Goal: Communication & Community: Answer question/provide support

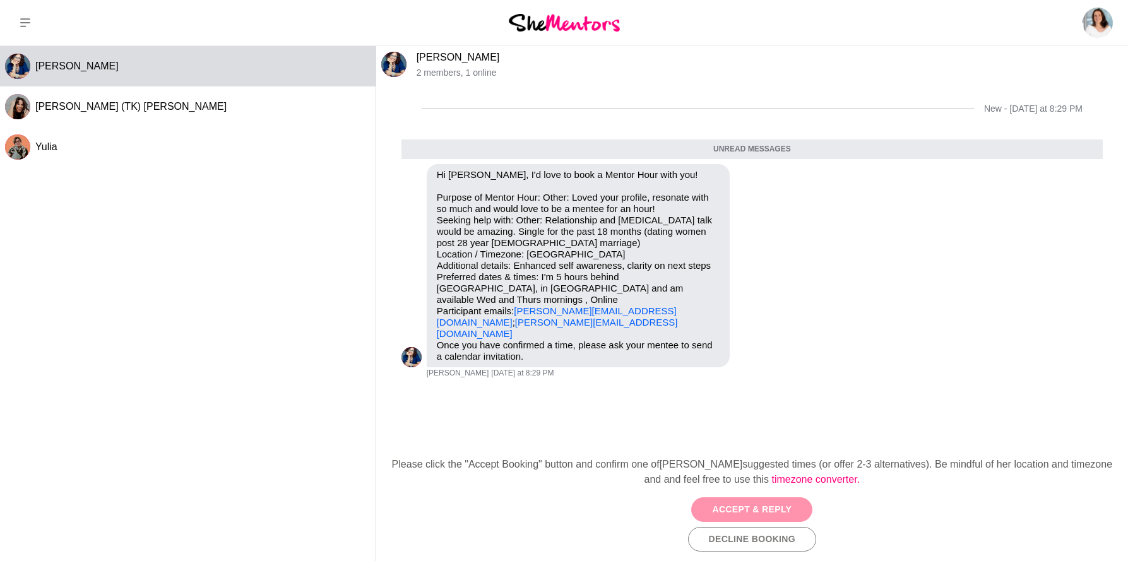
click at [636, 513] on button "Accept & Reply" at bounding box center [751, 509] width 121 height 25
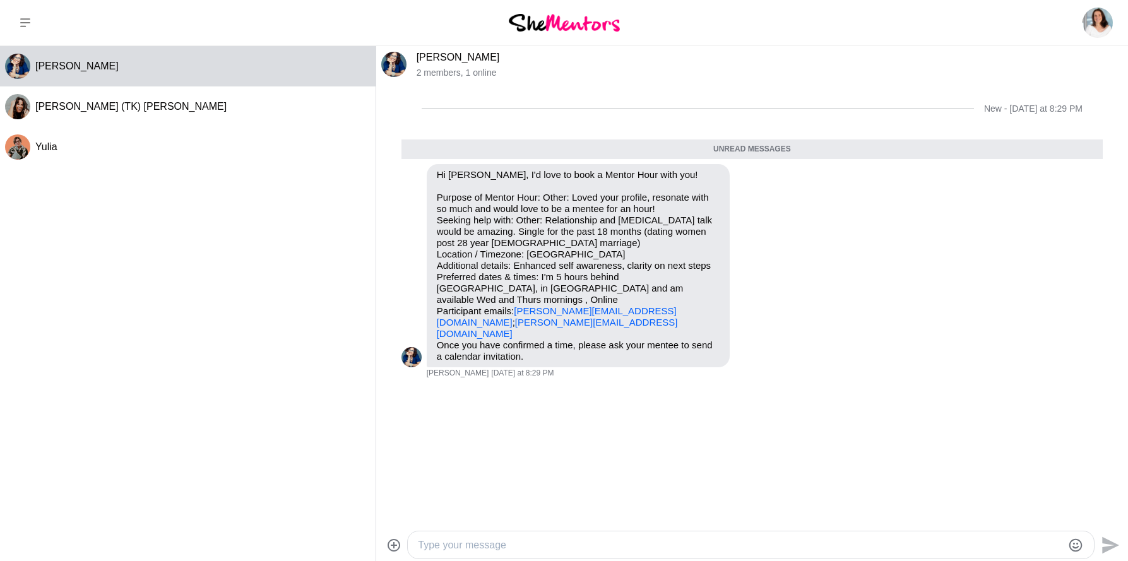
click at [488, 557] on div at bounding box center [751, 545] width 686 height 27
click at [463, 550] on textarea "Type your message" at bounding box center [740, 545] width 645 height 15
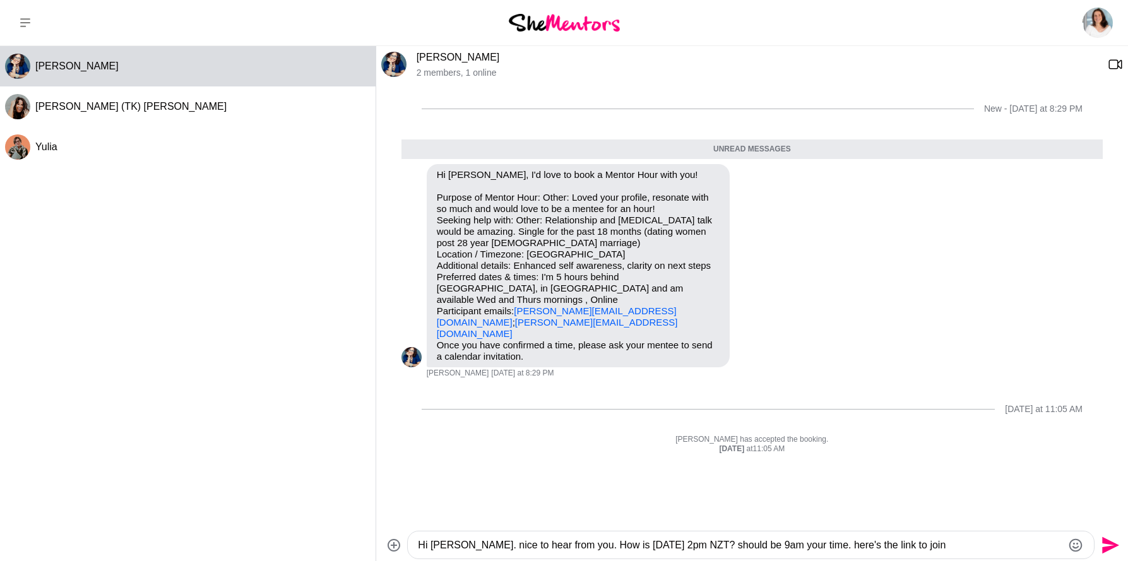
paste textarea "[URL][DOMAIN_NAME]"
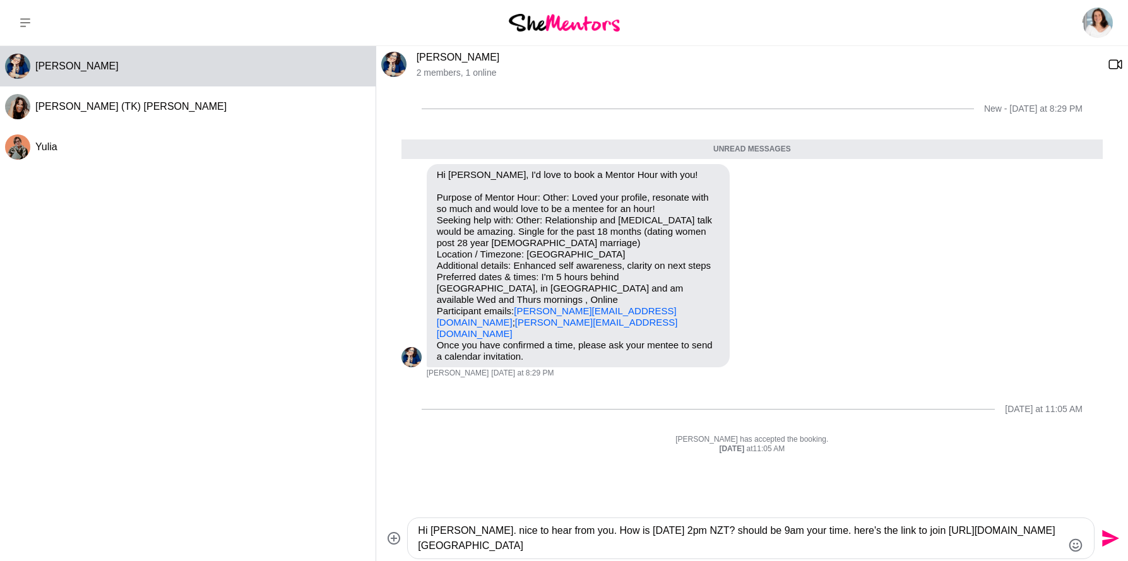
type textarea "Hi [PERSON_NAME]. nice to hear from you. How is [DATE] 2pm NZT? should be 9am y…"
click at [636, 539] on icon "Send" at bounding box center [1110, 538] width 17 height 17
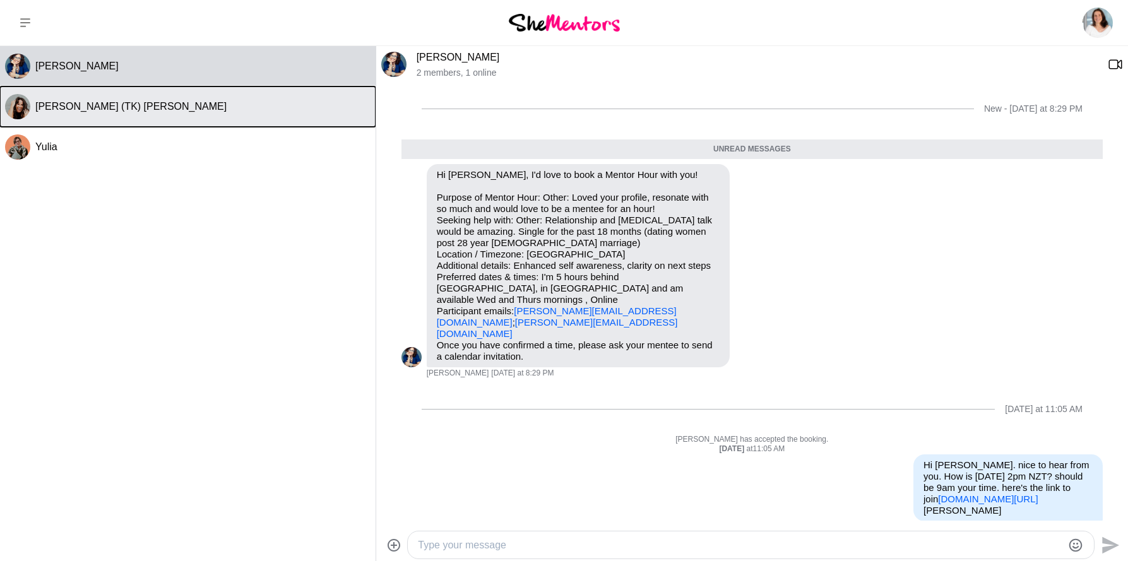
click at [112, 117] on button "[PERSON_NAME] (TK) [PERSON_NAME]" at bounding box center [188, 106] width 376 height 40
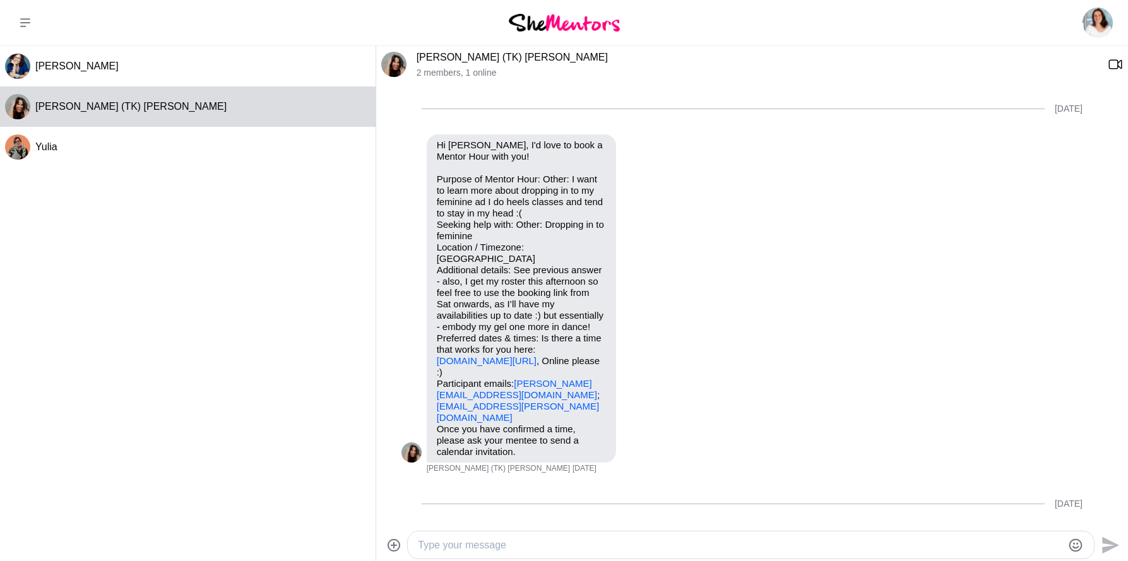
scroll to position [213, 0]
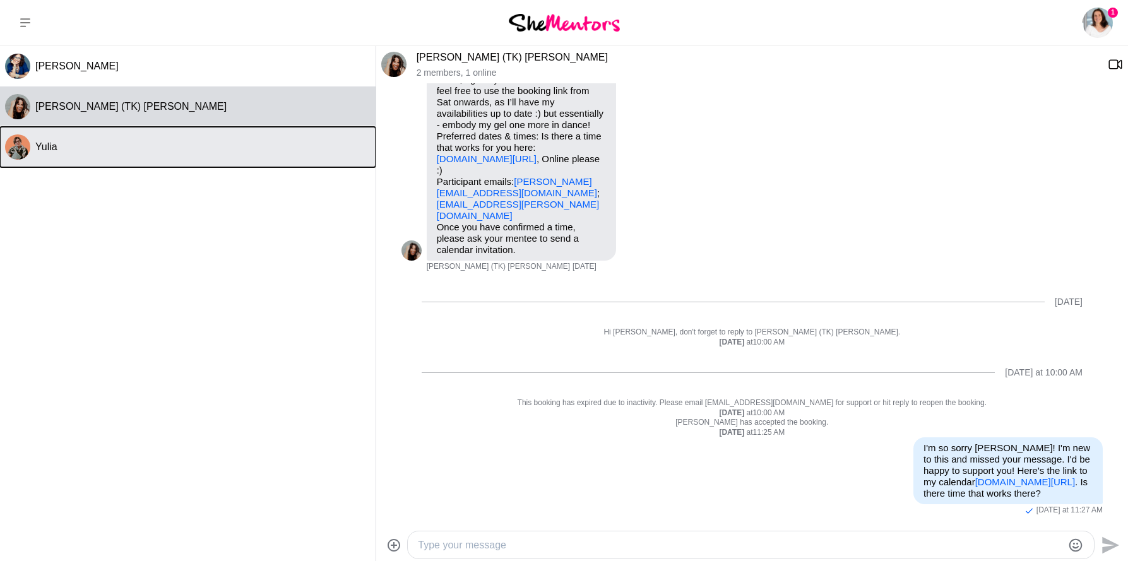
click at [74, 144] on div "Yulia" at bounding box center [202, 147] width 335 height 13
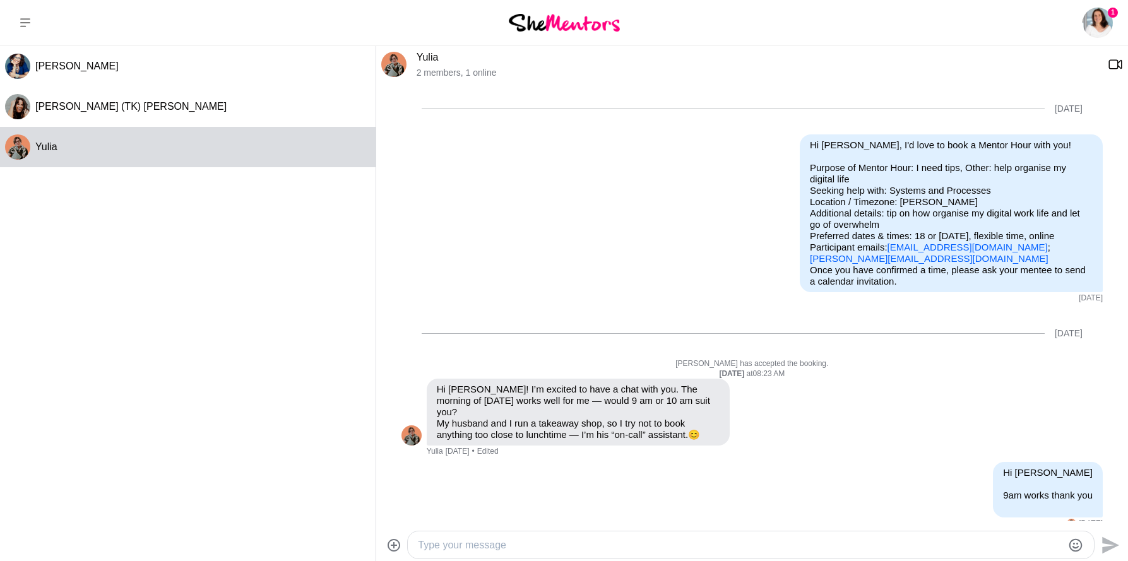
scroll to position [85, 0]
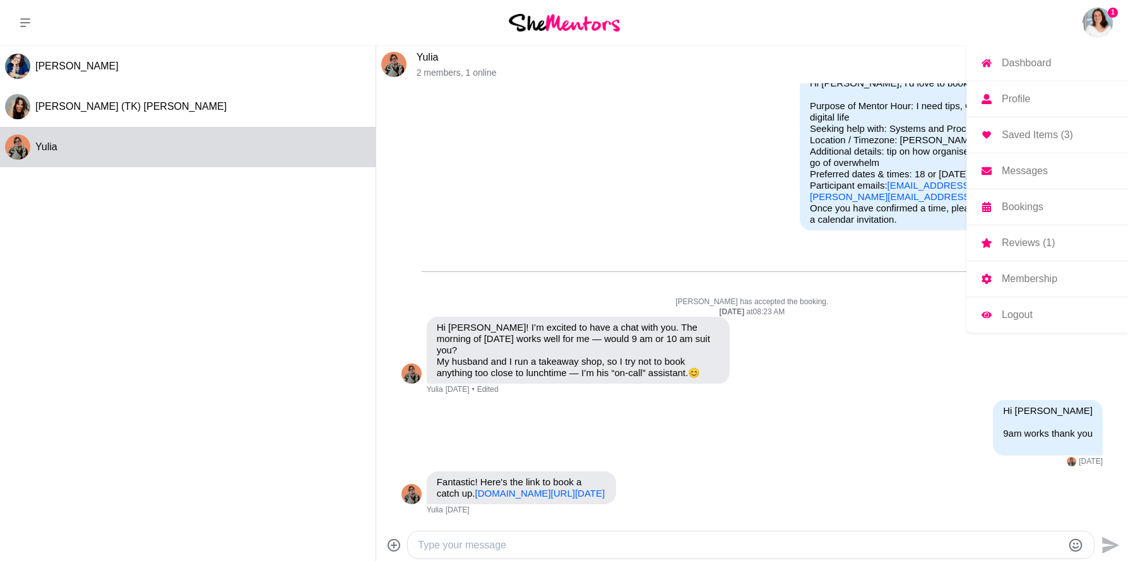
click at [636, 240] on p "Reviews (1)" at bounding box center [1028, 243] width 53 height 10
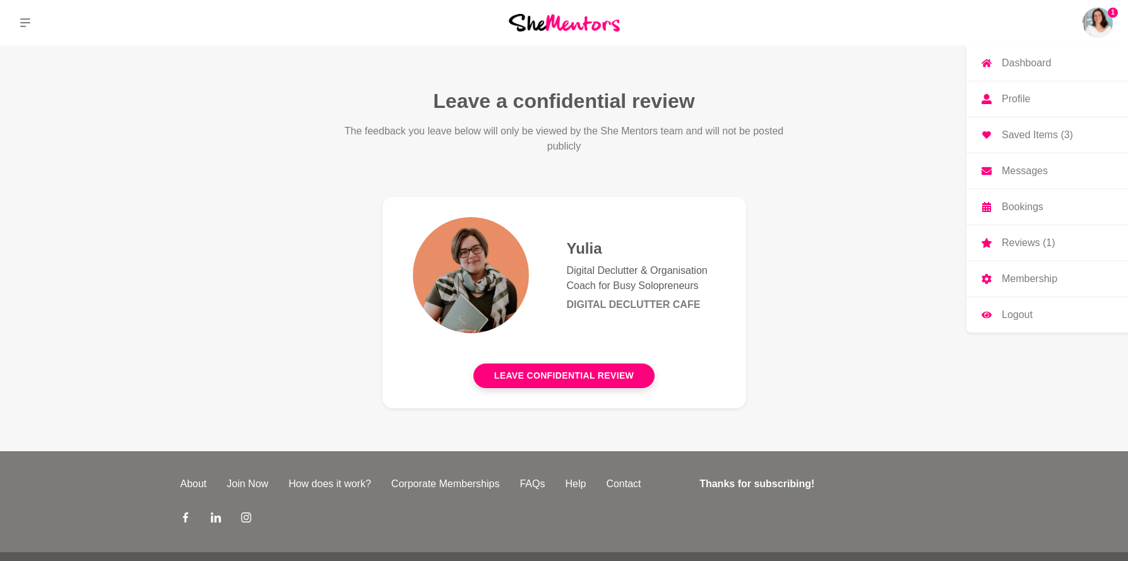
click at [636, 136] on p "Saved Items (3)" at bounding box center [1037, 135] width 71 height 10
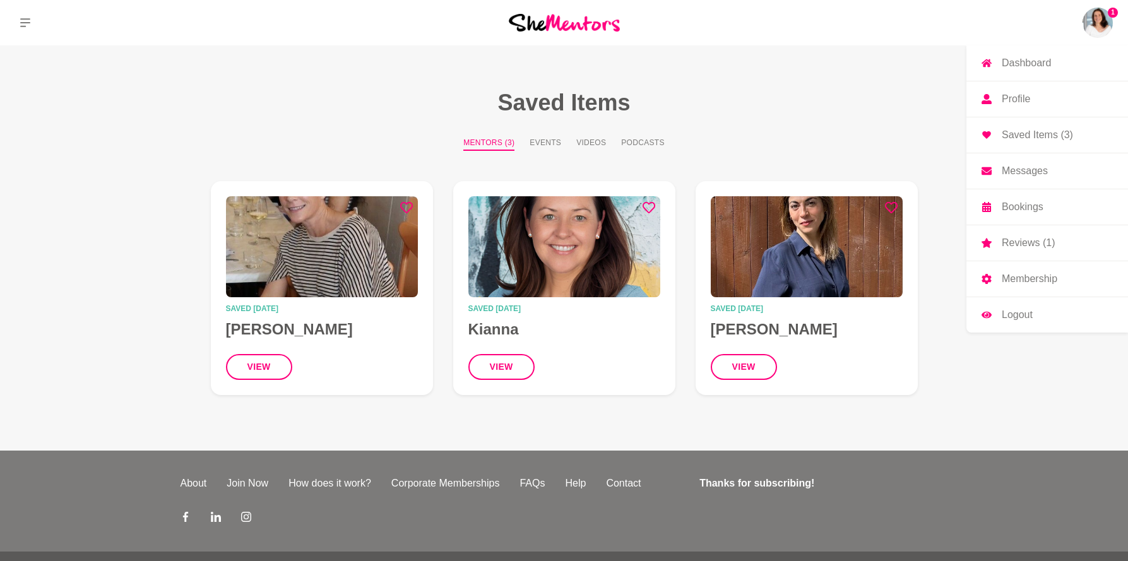
click at [636, 68] on p "Dashboard" at bounding box center [1026, 63] width 49 height 10
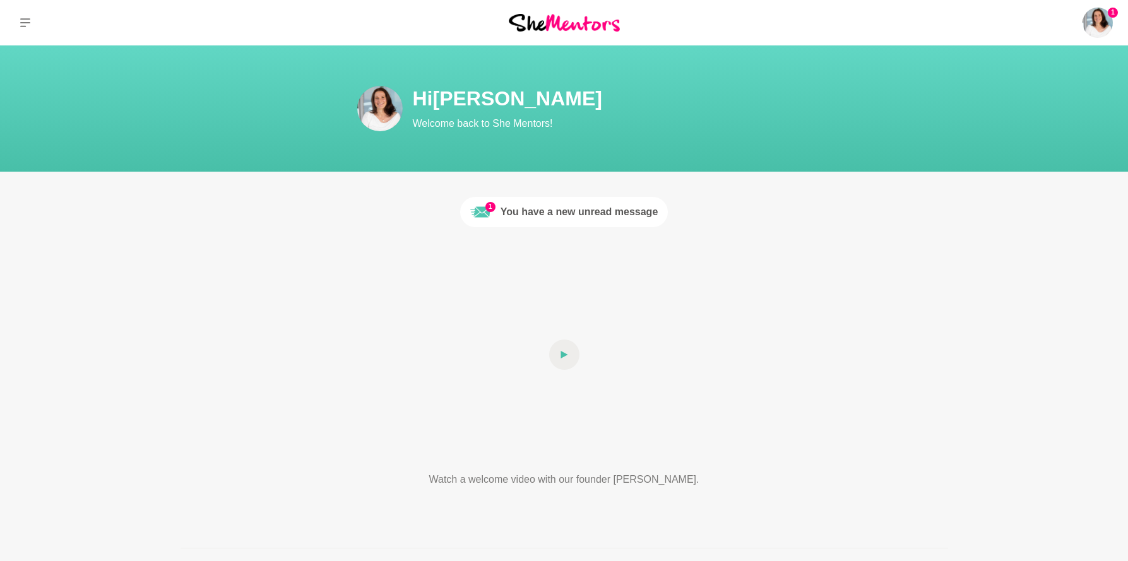
click at [566, 210] on div "You have a new unread message" at bounding box center [580, 212] width 158 height 15
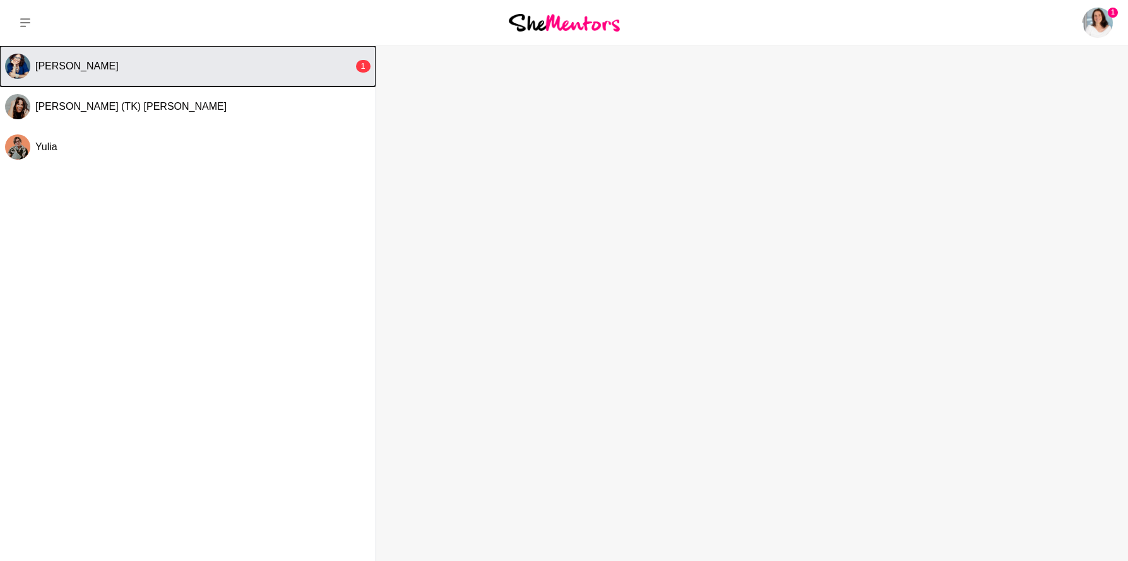
click at [171, 72] on div "[PERSON_NAME]" at bounding box center [194, 66] width 318 height 13
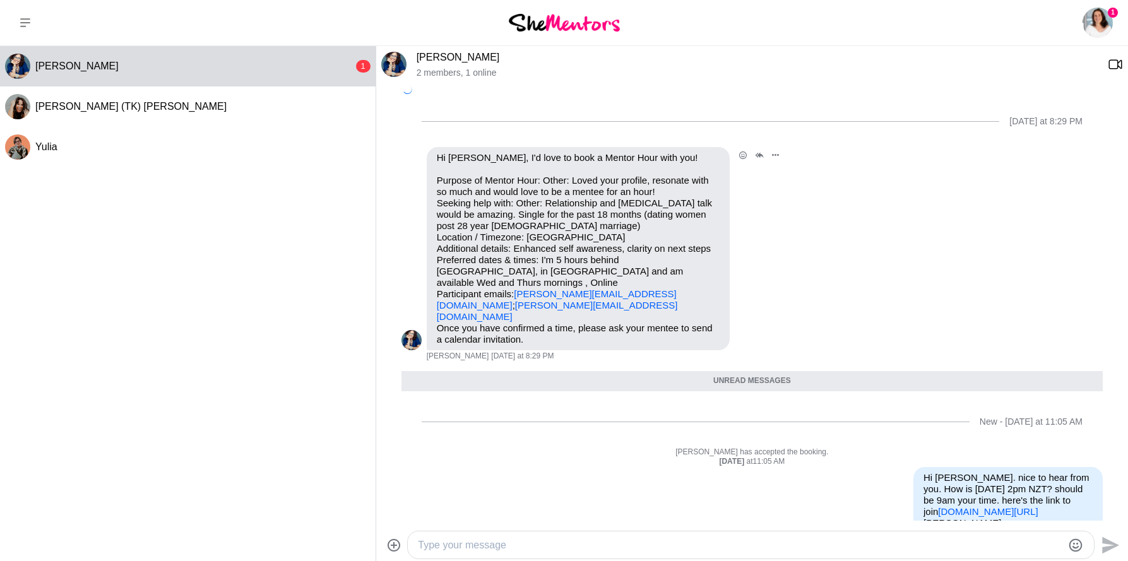
scroll to position [6, 0]
